Goal: Navigation & Orientation: Find specific page/section

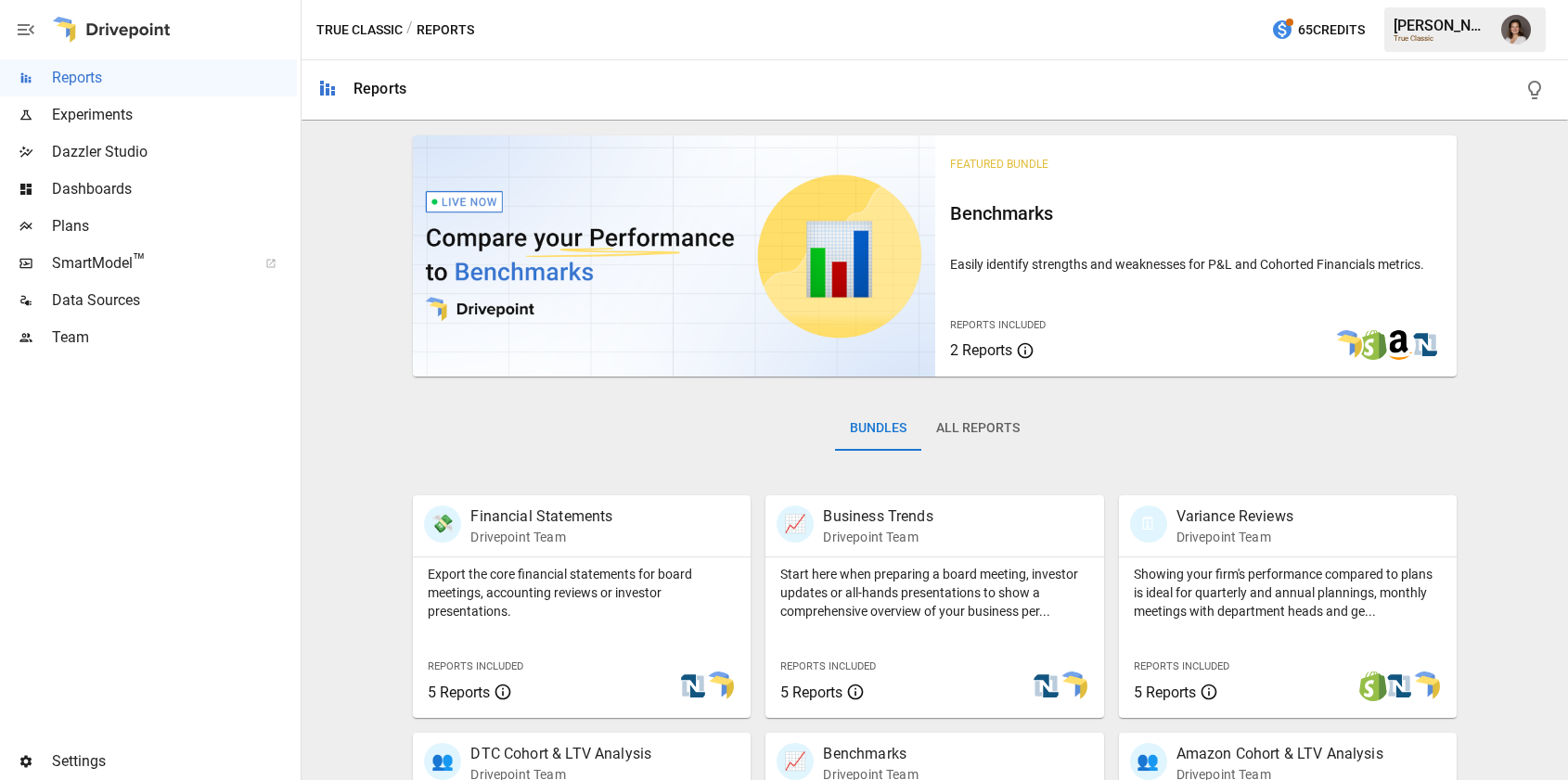
click at [88, 226] on span "Plans" at bounding box center [174, 227] width 245 height 23
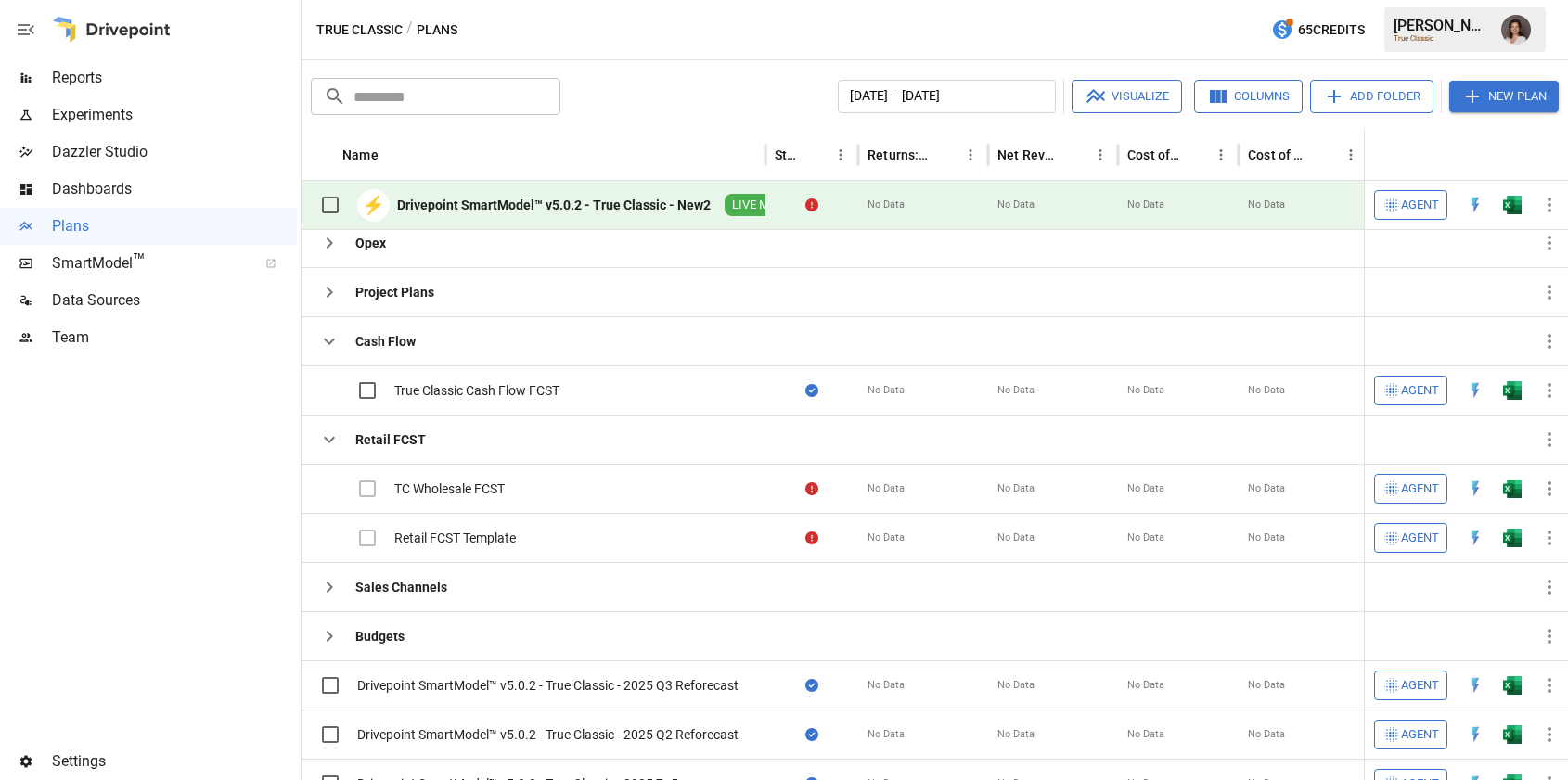
scroll to position [324, 0]
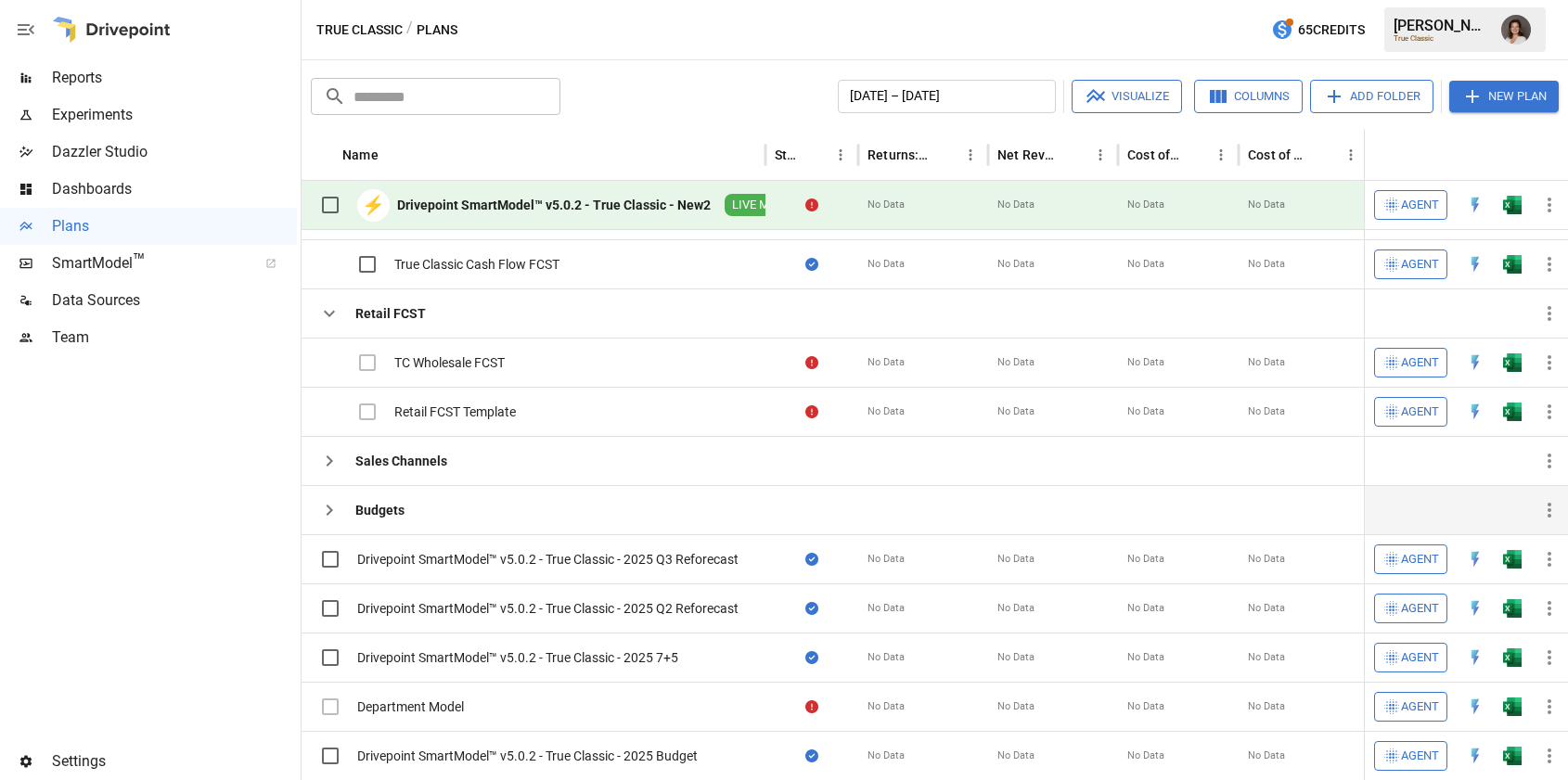
click at [329, 509] on icon "button" at bounding box center [330, 511] width 23 height 23
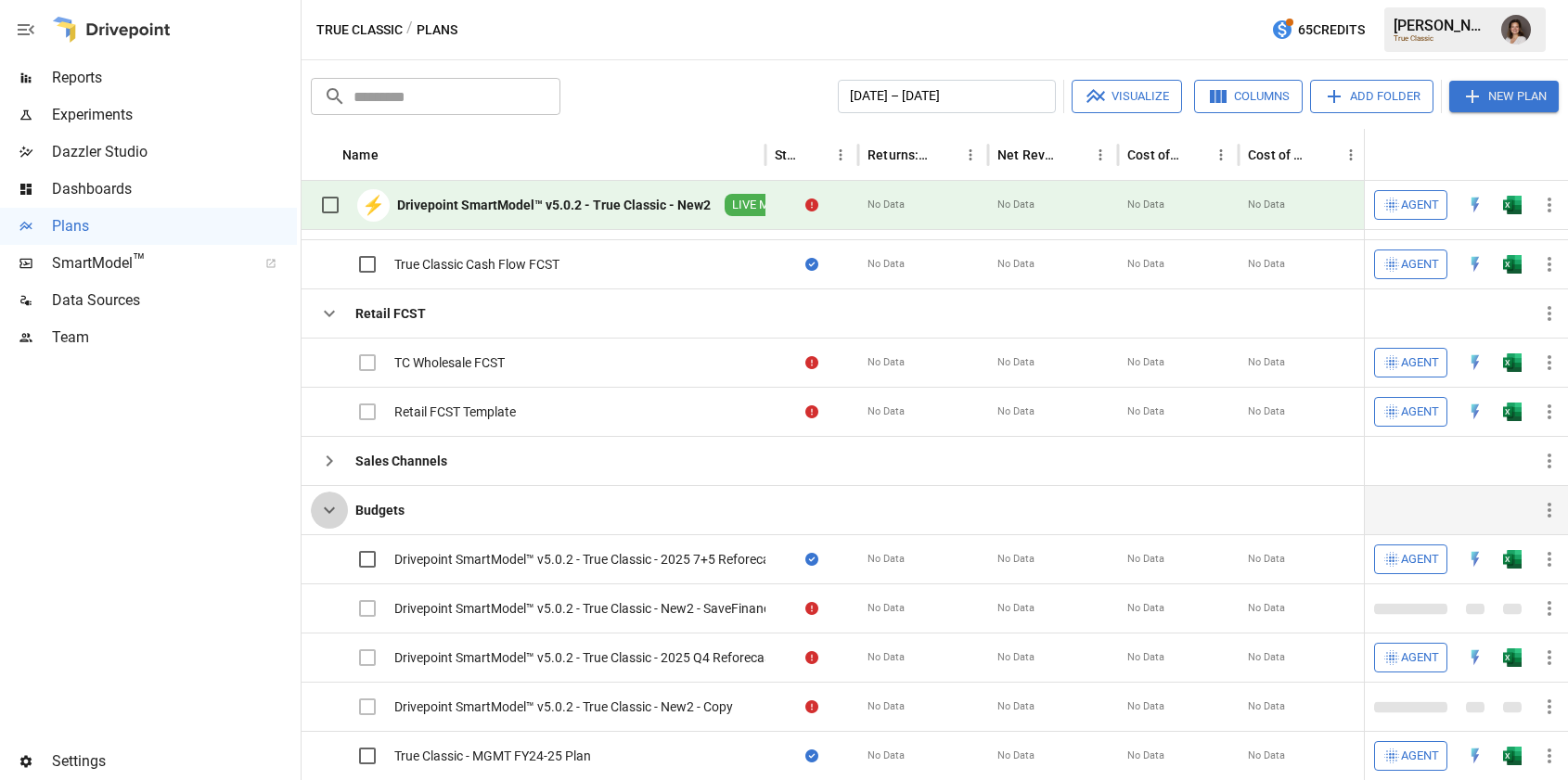
click at [331, 511] on icon "button" at bounding box center [330, 510] width 11 height 7
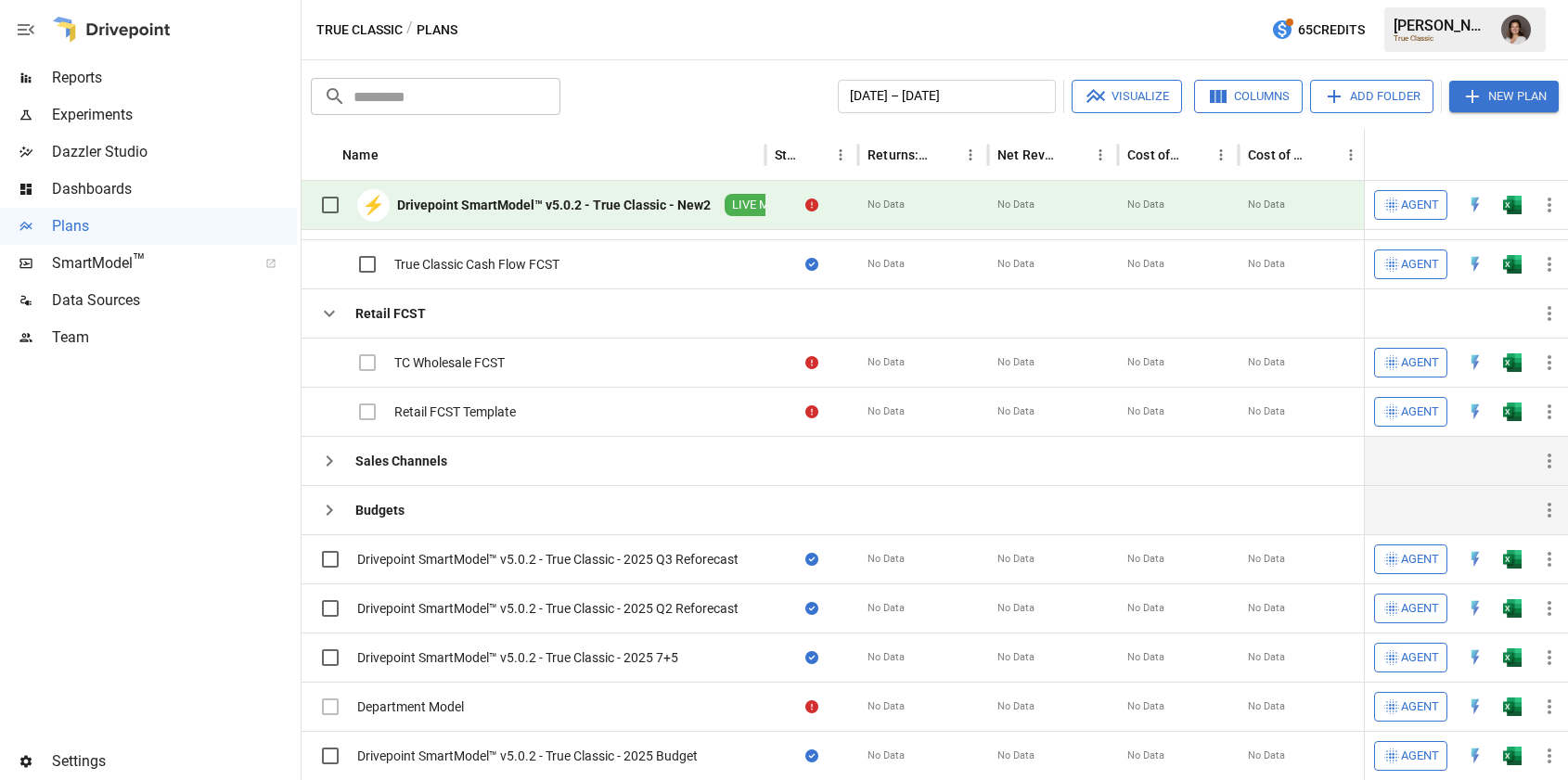
click at [331, 466] on icon "button" at bounding box center [330, 461] width 23 height 23
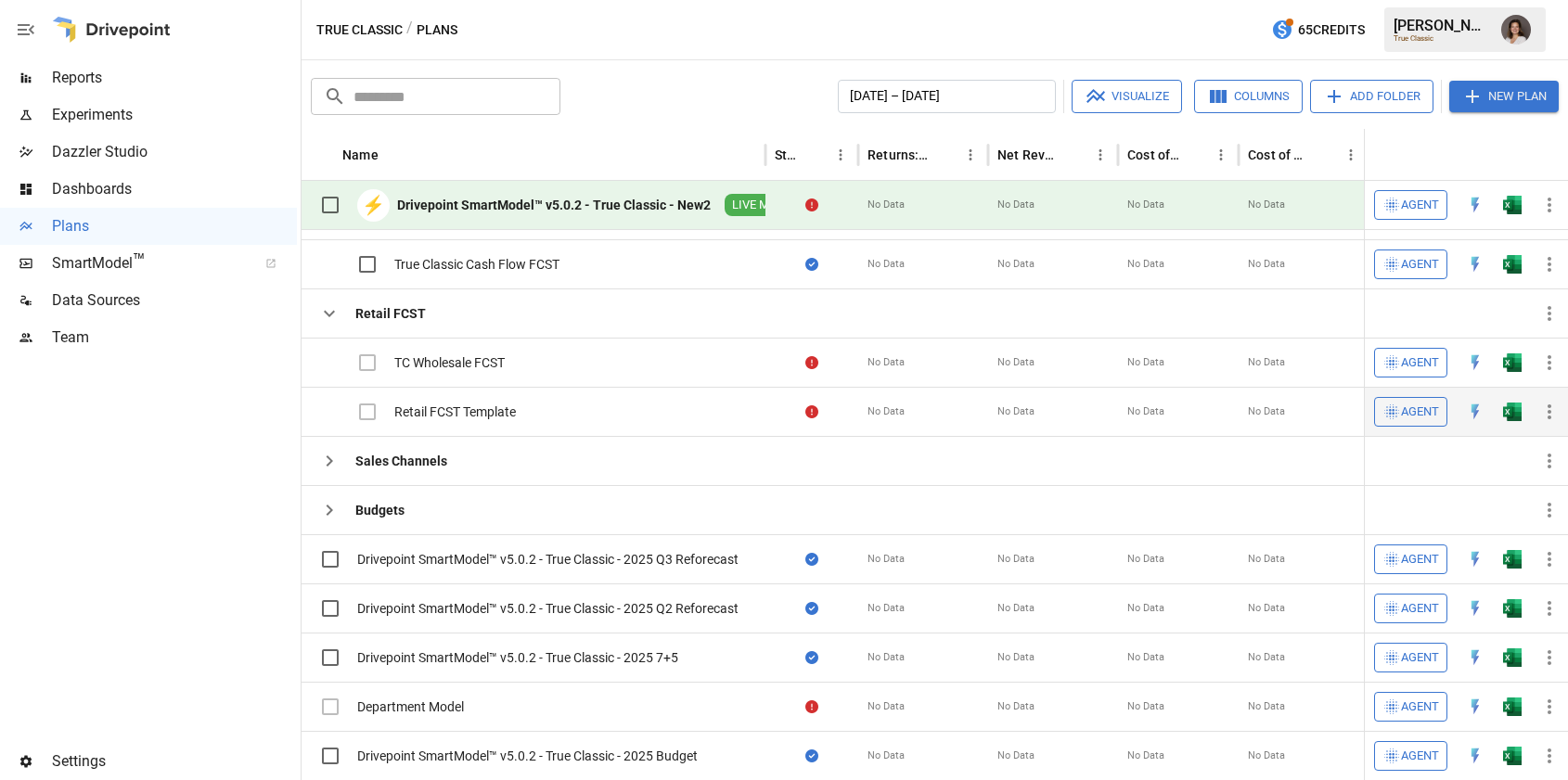
click at [452, 410] on div "Retail FCST Template" at bounding box center [455, 412] width 122 height 19
click at [1558, 411] on div at bounding box center [1562, 344] width 13 height 874
click at [1544, 411] on icon "button" at bounding box center [1550, 412] width 23 height 23
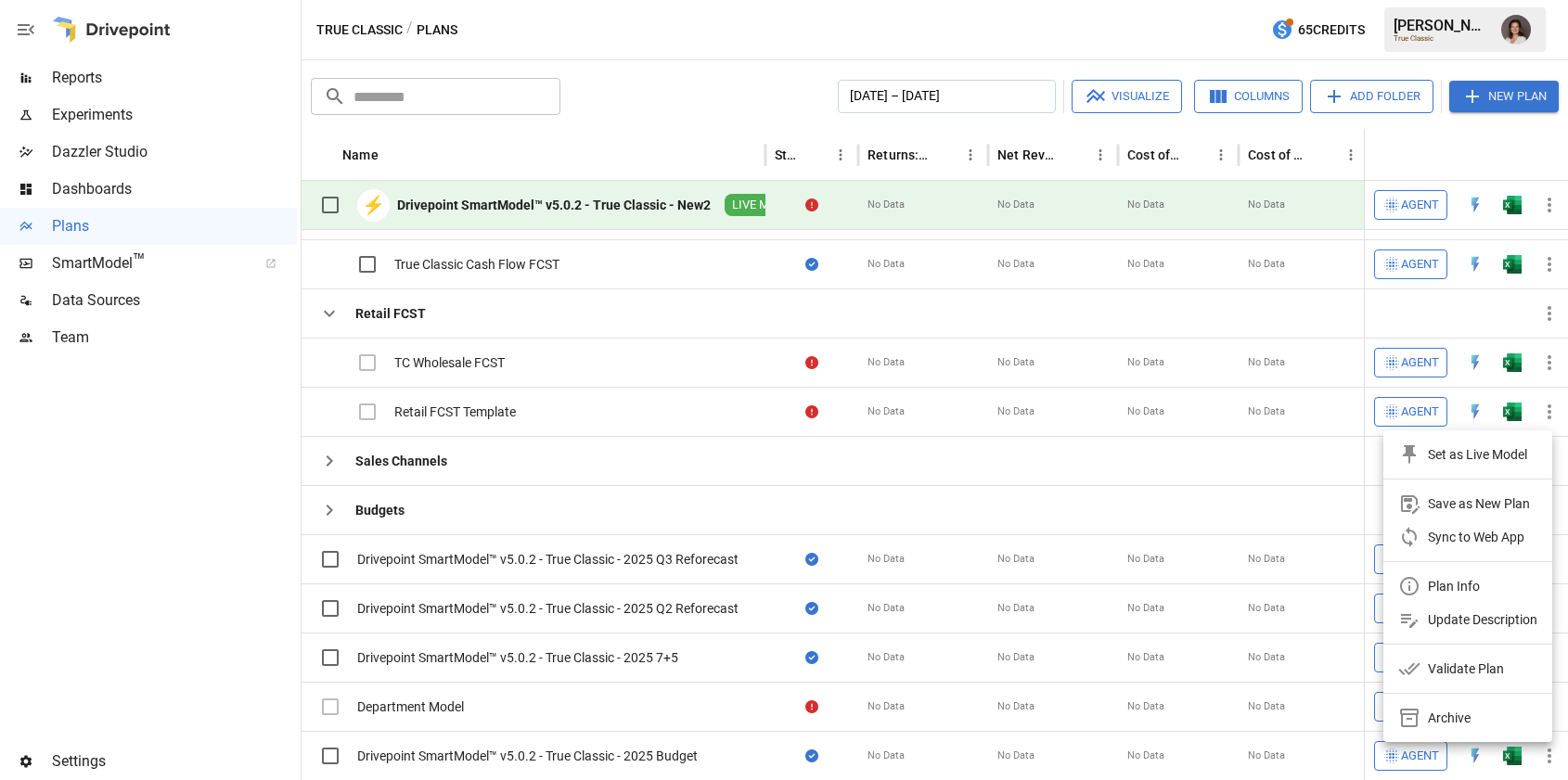
click at [1483, 590] on li "Plan Info" at bounding box center [1468, 585] width 169 height 33
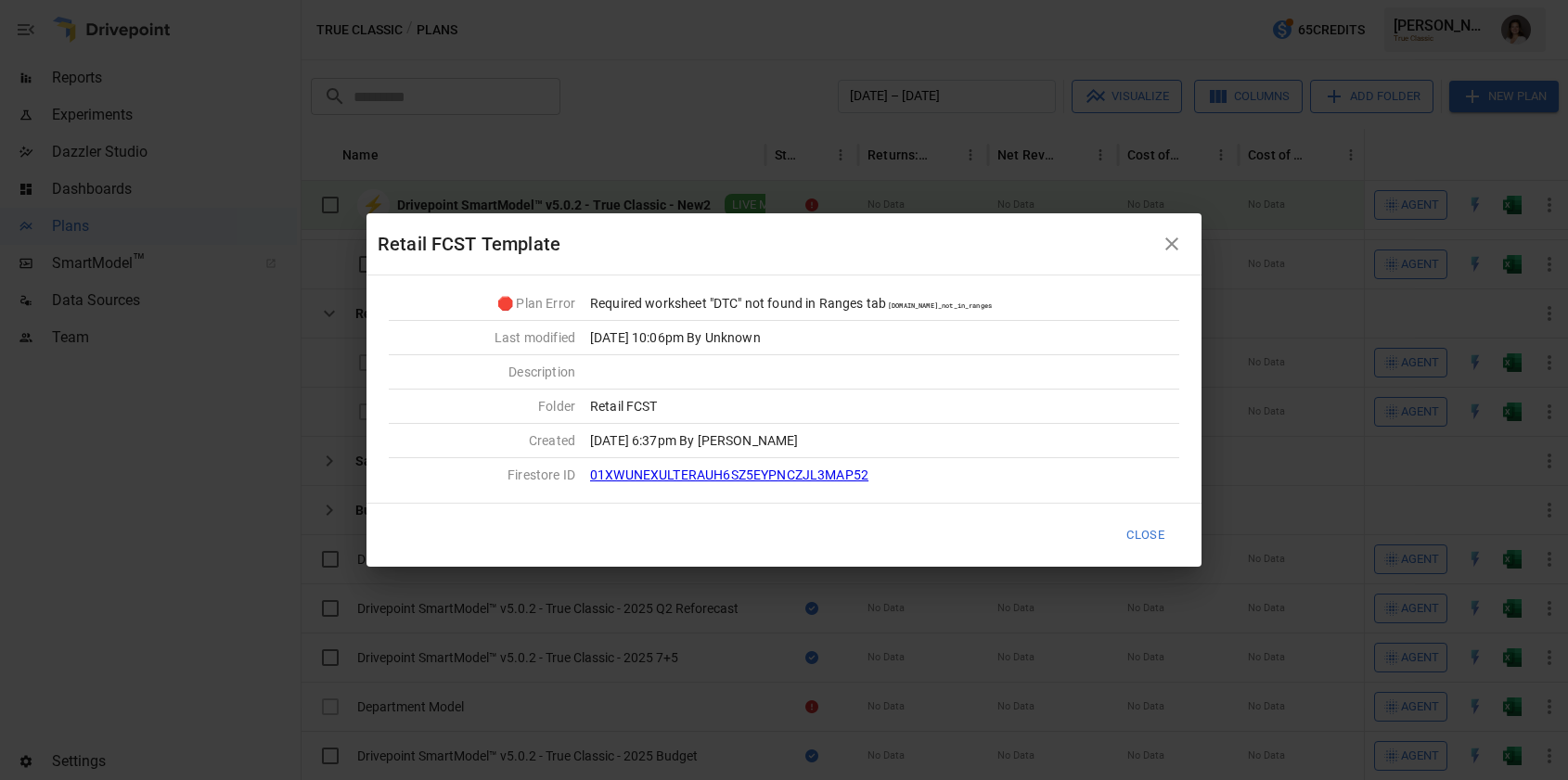
click at [1167, 245] on icon "button" at bounding box center [1172, 245] width 23 height 23
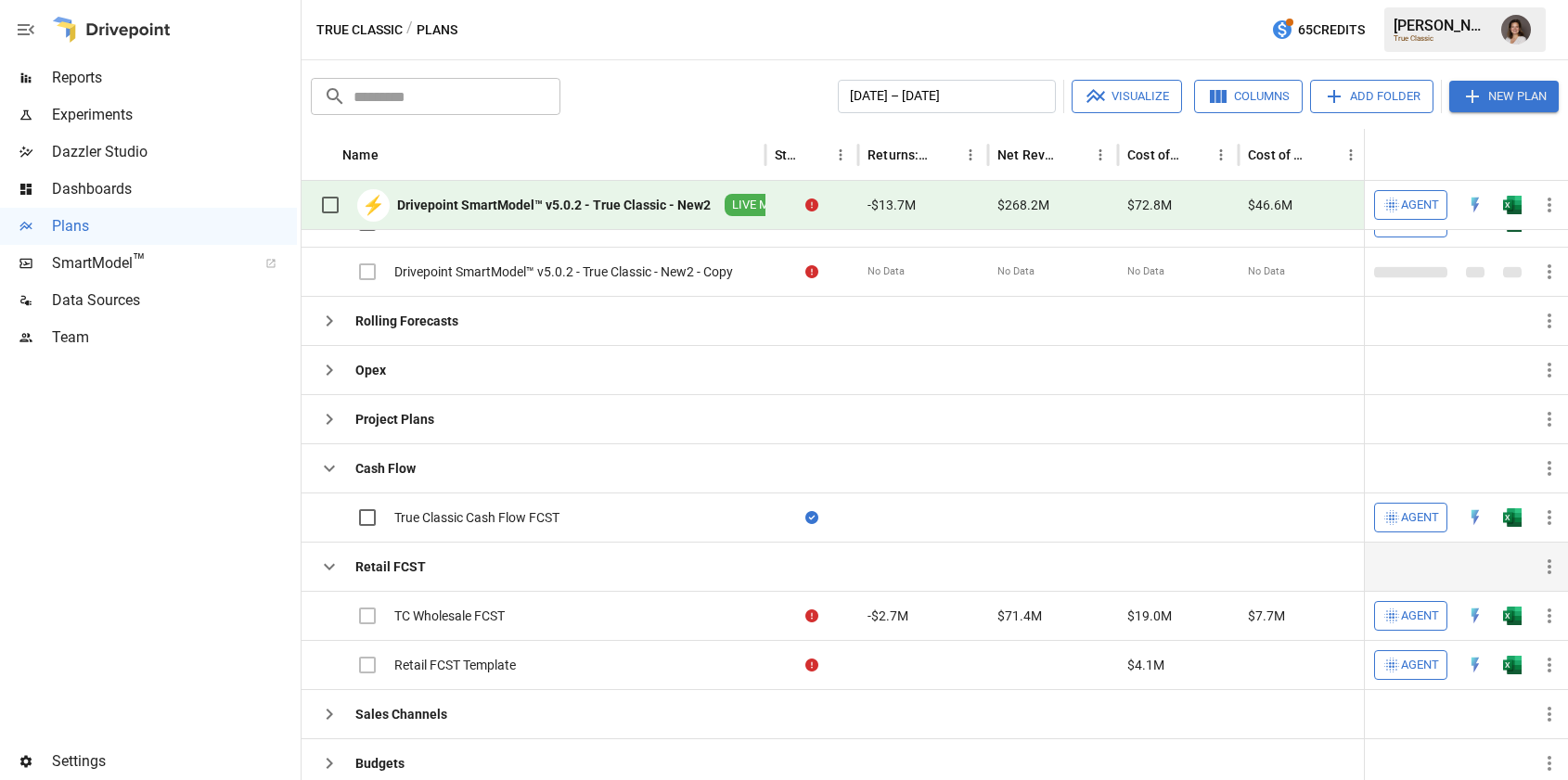
scroll to position [0, 0]
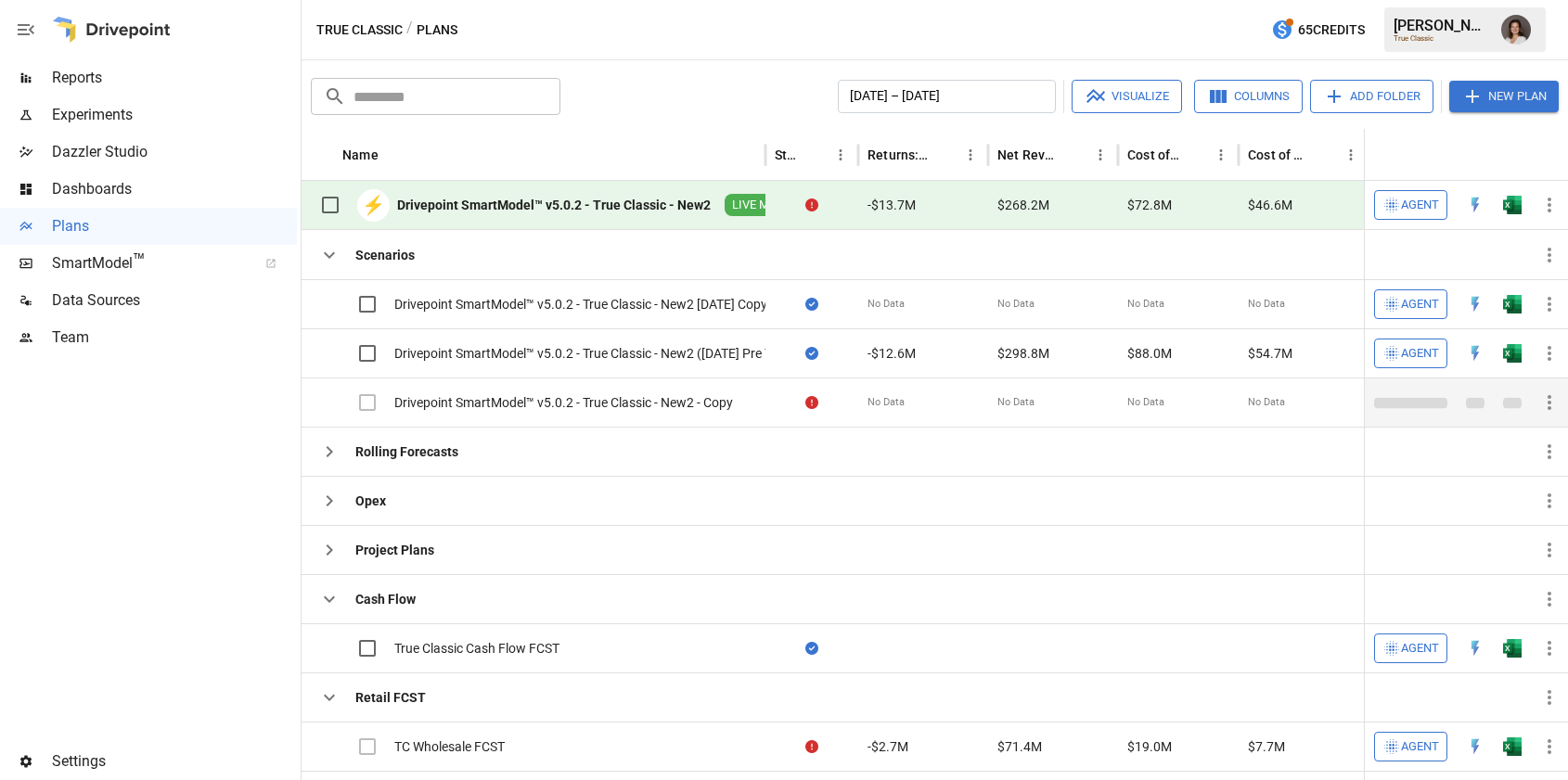
click at [691, 401] on div "Drivepoint SmartModel™ v5.0.2 - True Classic - New2 - Copy" at bounding box center [564, 403] width 339 height 19
click at [571, 403] on div "Drivepoint SmartModel™ v5.0.2 - True Classic - New2 - Copy" at bounding box center [564, 403] width 339 height 19
click at [714, 390] on div "Drivepoint SmartModel™ v5.0.2 - True Classic - New2 - Copy" at bounding box center [525, 402] width 429 height 39
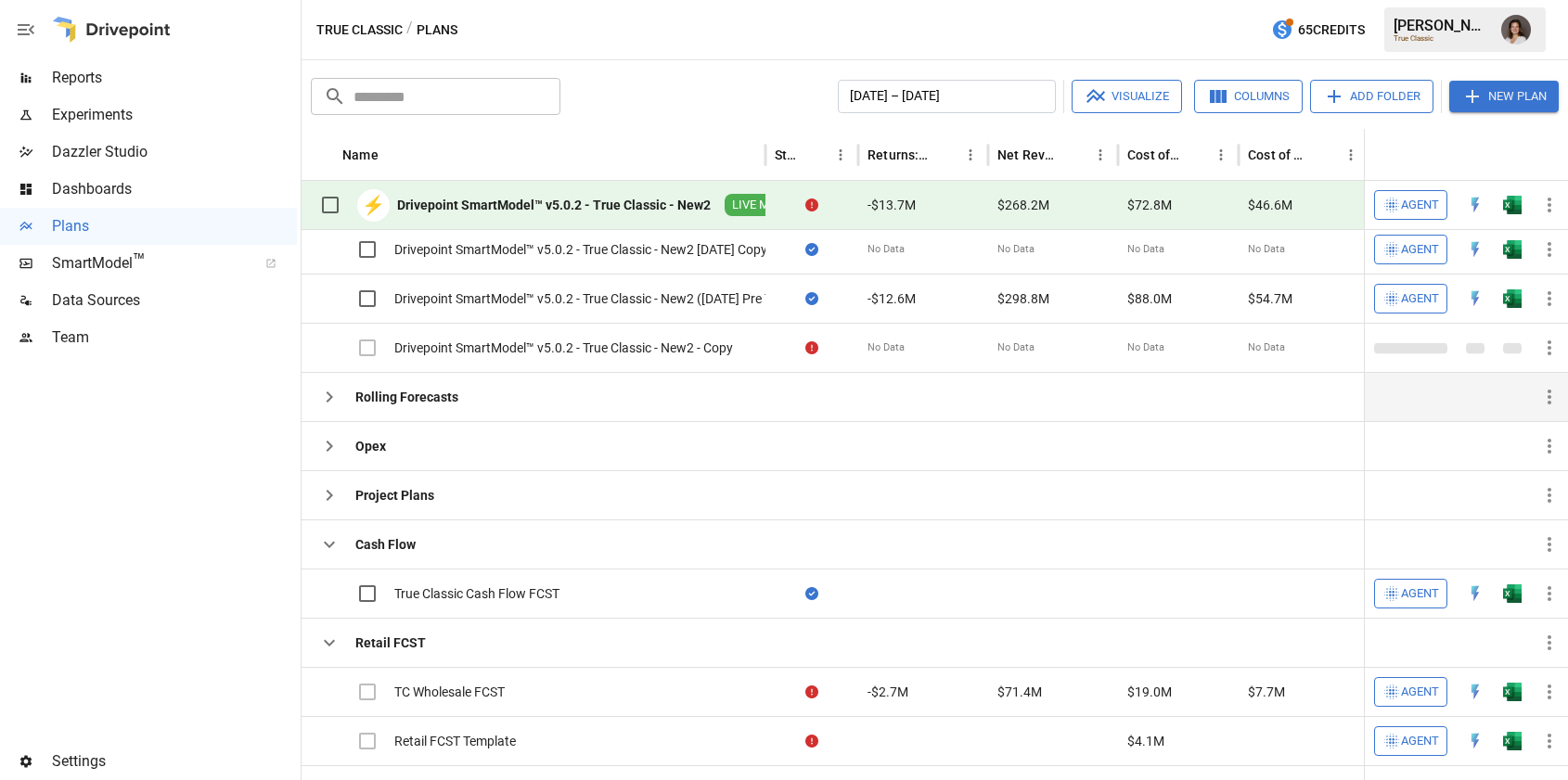
click at [312, 385] on div "Rolling Forecasts" at bounding box center [387, 397] width 154 height 37
click at [322, 397] on icon "button" at bounding box center [330, 398] width 23 height 23
click at [339, 446] on icon "button" at bounding box center [330, 447] width 23 height 23
click at [335, 505] on icon "button" at bounding box center [330, 496] width 23 height 23
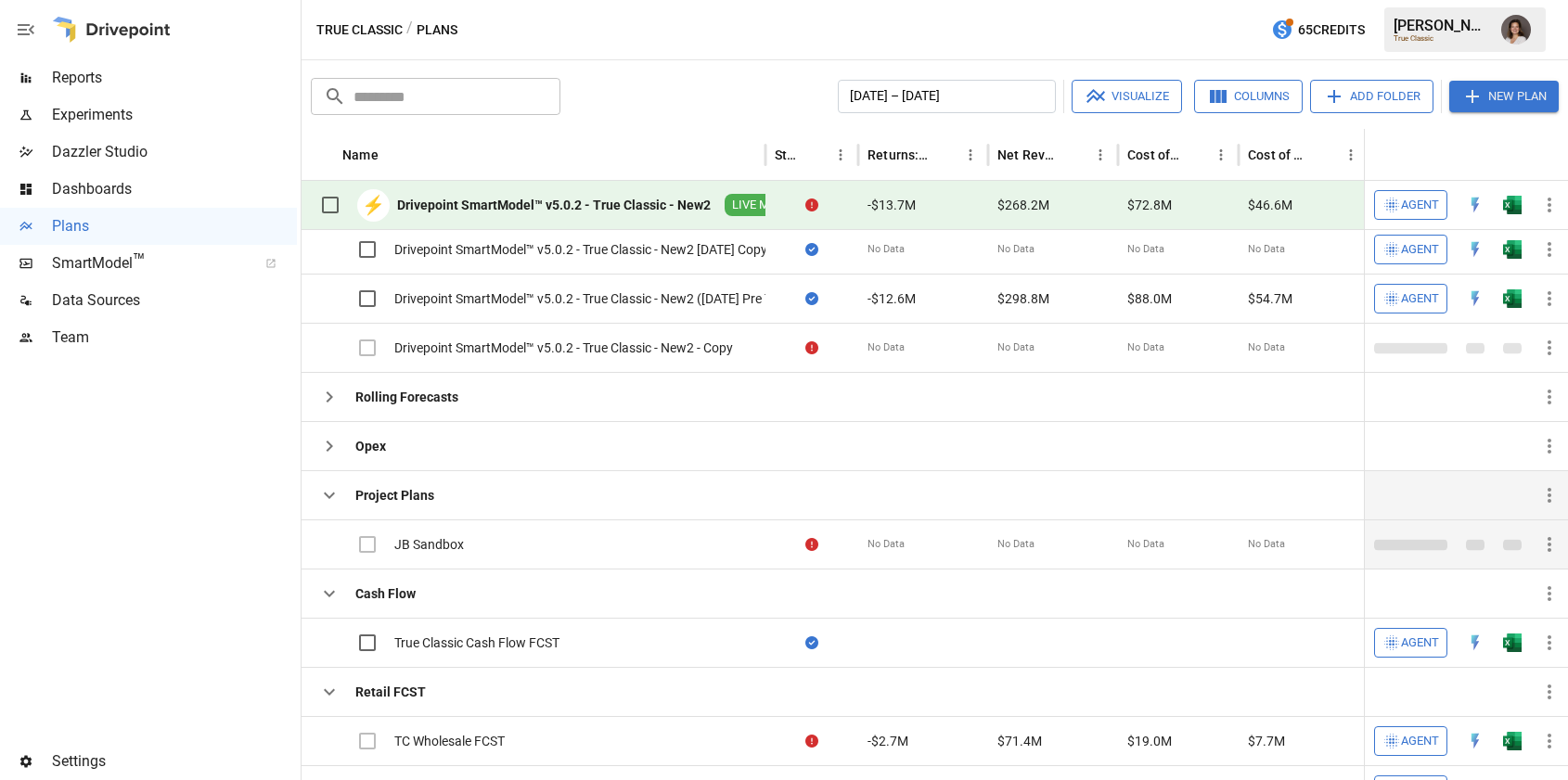
click at [408, 546] on div "JB Sandbox" at bounding box center [430, 545] width 70 height 19
click at [460, 538] on div "JB Sandbox" at bounding box center [430, 545] width 70 height 19
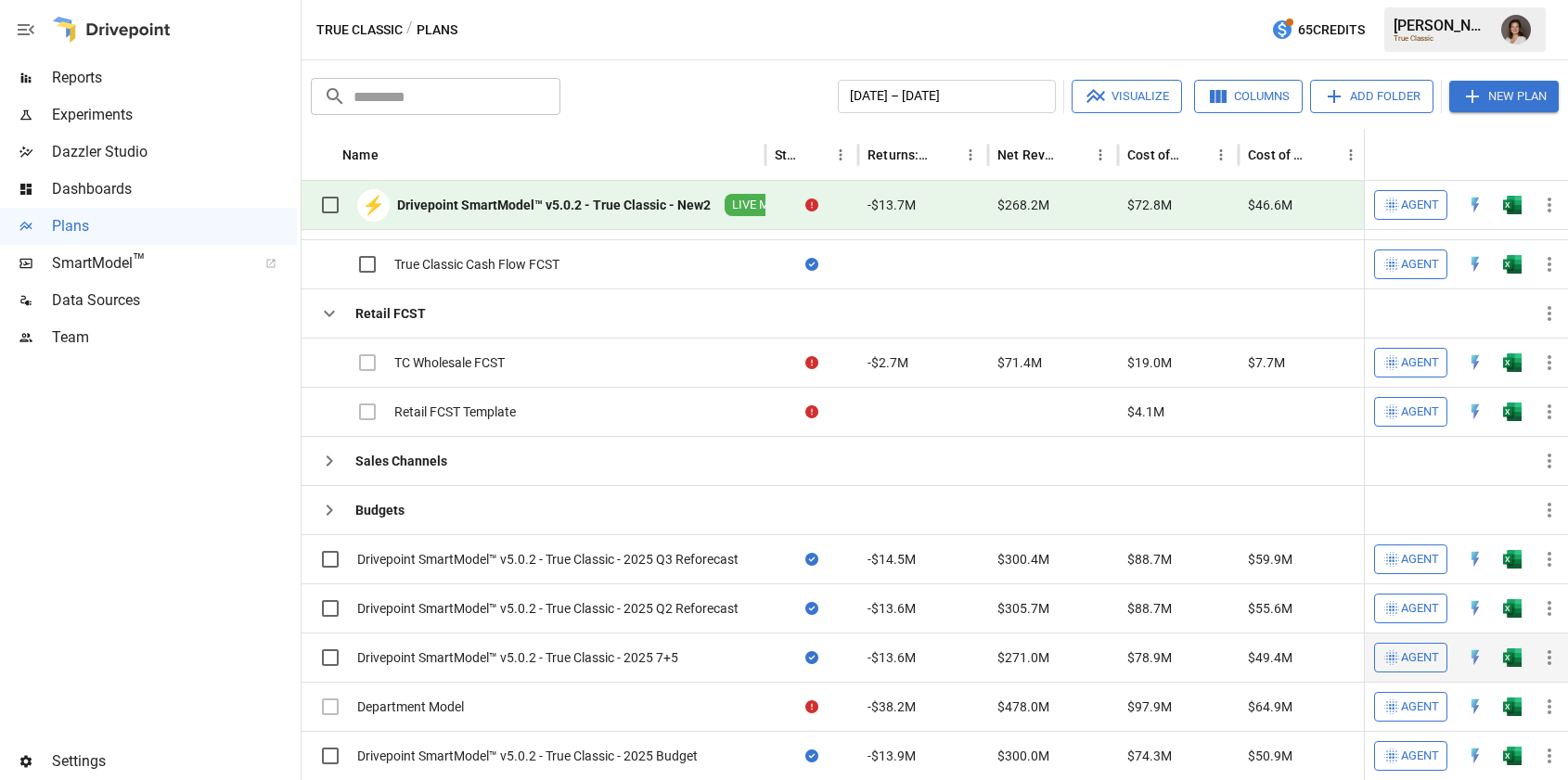
click at [426, 649] on div "Drivepoint SmartModel™ v5.0.2 - True Classic - 2025 7+5" at bounding box center [518, 658] width 321 height 19
click at [466, 652] on div "Drivepoint SmartModel™ v5.0.2 - True Classic - 2025 7+5" at bounding box center [518, 658] width 321 height 19
click at [471, 657] on div "Drivepoint SmartModel™ v5.0.2 - True Classic - 2025 7+5" at bounding box center [518, 658] width 321 height 19
